Goal: Entertainment & Leisure: Browse casually

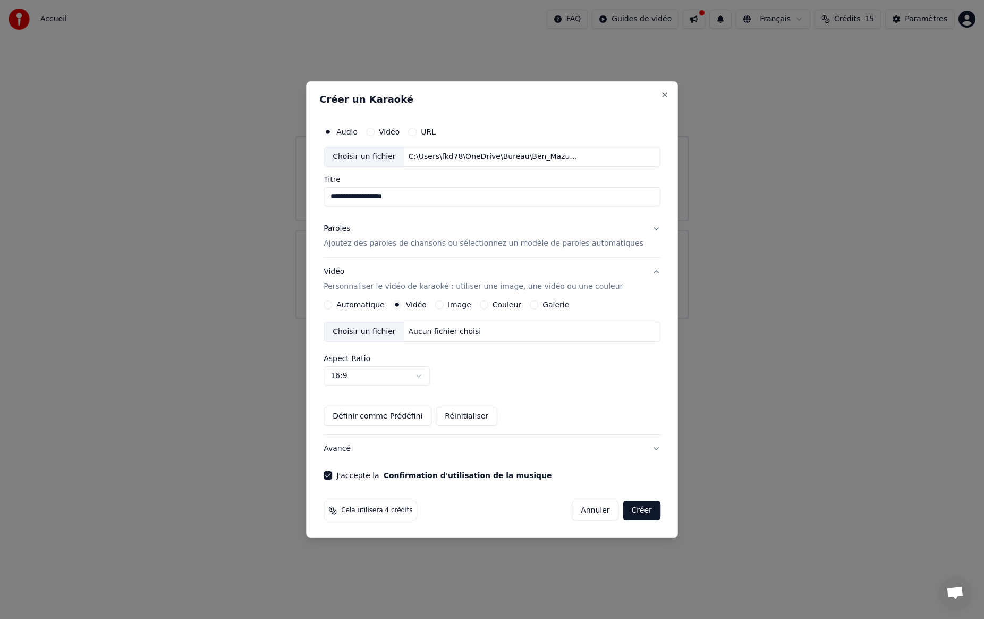
click at [611, 98] on h2 "Créer un Karaoké" at bounding box center [491, 100] width 345 height 10
